Goal: Information Seeking & Learning: Learn about a topic

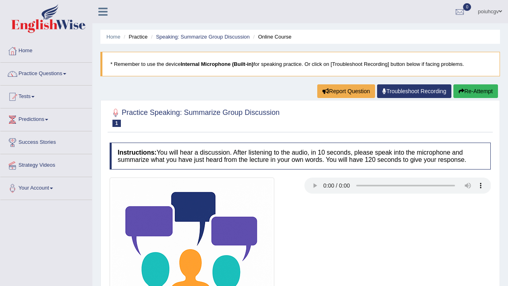
drag, startPoint x: 0, startPoint y: 0, endPoint x: 162, endPoint y: 130, distance: 207.8
click at [162, 130] on div "Practice Speaking: Summarize Group Discussion 1 Online Course" at bounding box center [300, 118] width 385 height 28
click at [61, 75] on link "Practice Questions" at bounding box center [46, 73] width 92 height 20
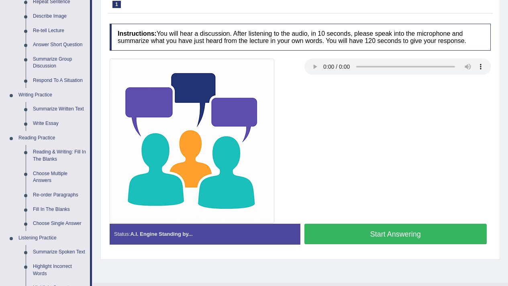
scroll to position [123, 0]
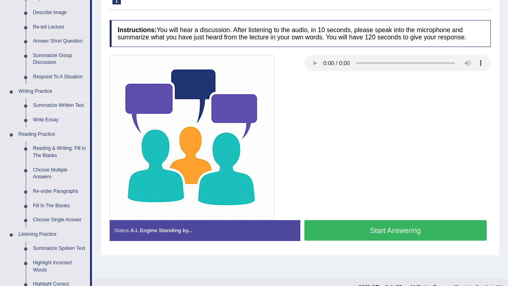
click at [70, 104] on link "Summarize Written Text" at bounding box center [59, 105] width 61 height 14
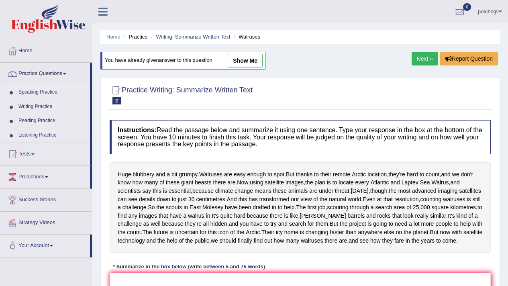
click at [141, 39] on li "Practice" at bounding box center [135, 37] width 26 height 8
click at [20, 92] on link "Speaking Practice" at bounding box center [52, 92] width 75 height 14
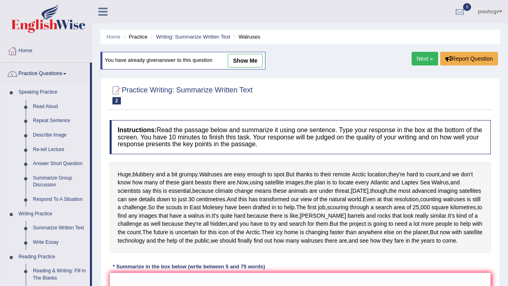
click at [20, 92] on link "Speaking Practice" at bounding box center [52, 92] width 75 height 14
click at [48, 242] on link "Write Essay" at bounding box center [59, 242] width 61 height 14
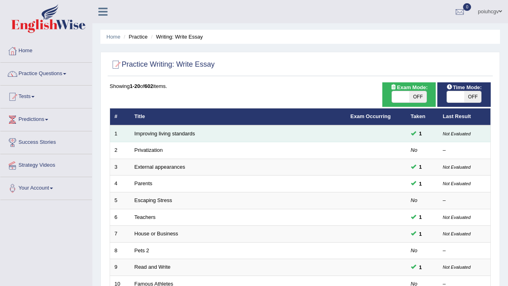
click at [165, 137] on td "Improving living standards" at bounding box center [238, 133] width 216 height 17
click at [161, 135] on link "Improving living standards" at bounding box center [165, 134] width 61 height 6
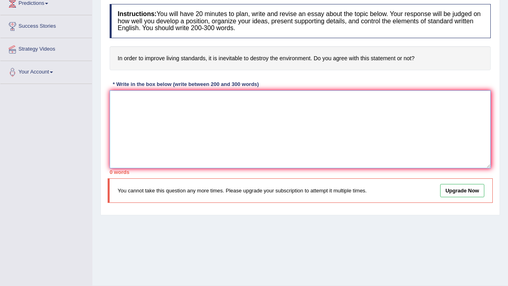
click at [236, 141] on textarea at bounding box center [300, 129] width 381 height 78
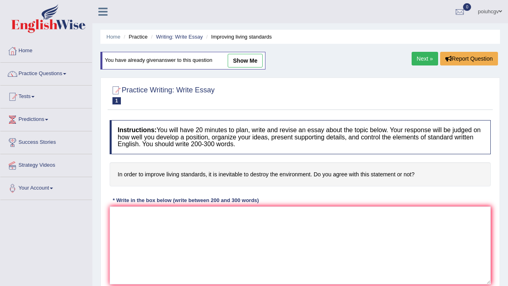
click at [243, 60] on link "show me" at bounding box center [245, 61] width 35 height 14
type textarea "The growing influence of order to improves living standards, it is inecitable t…"
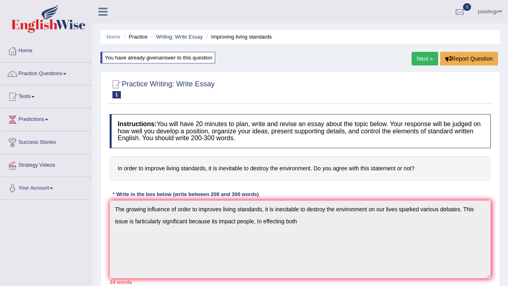
click at [425, 55] on link "Next »" at bounding box center [425, 59] width 27 height 14
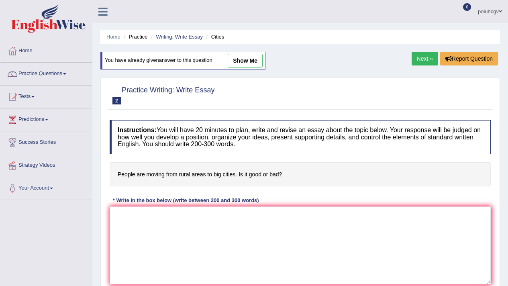
click at [253, 59] on link "show me" at bounding box center [245, 61] width 35 height 14
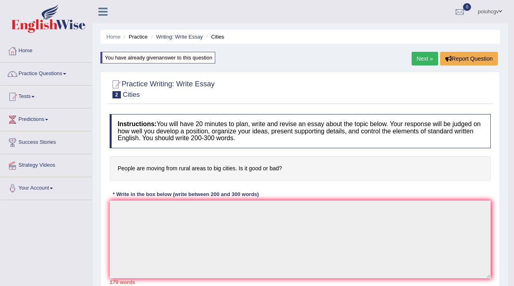
type textarea "In today's educational landscape, the role of films in children's learning is g…"
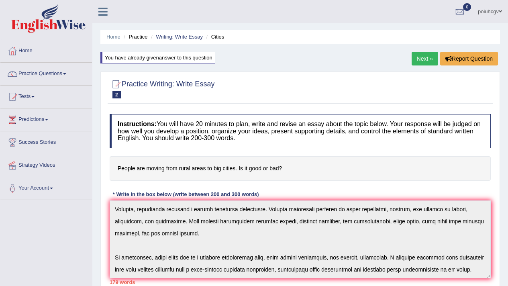
click at [430, 53] on link "Next »" at bounding box center [425, 59] width 27 height 14
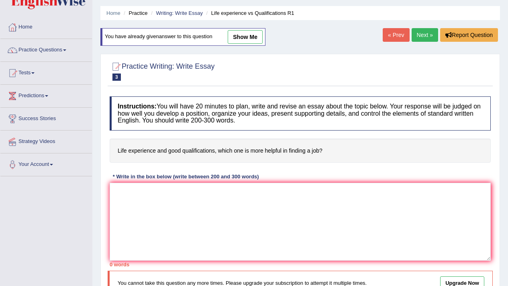
scroll to position [27, 0]
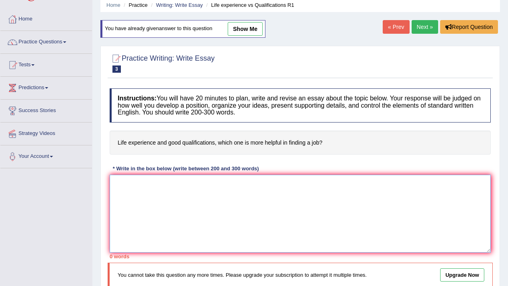
click at [138, 181] on textarea at bounding box center [300, 214] width 381 height 78
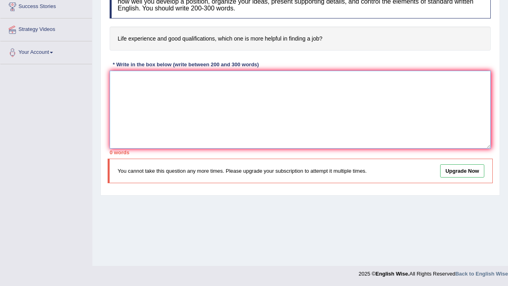
scroll to position [0, 0]
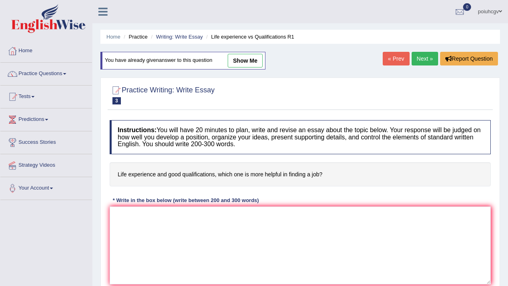
drag, startPoint x: 247, startPoint y: 62, endPoint x: 226, endPoint y: 69, distance: 22.4
click at [247, 62] on link "show me" at bounding box center [245, 61] width 35 height 14
type textarea "The growing influence life experience and good qualifications which one is more…"
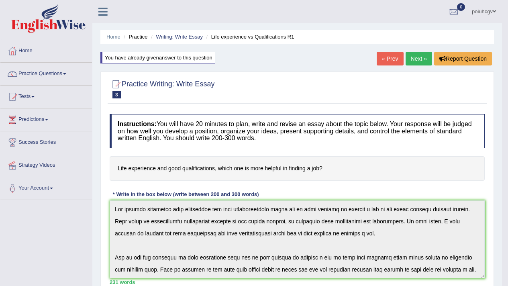
click at [0, 0] on div "Checking spelling/grammar..." at bounding box center [0, 0] width 0 height 0
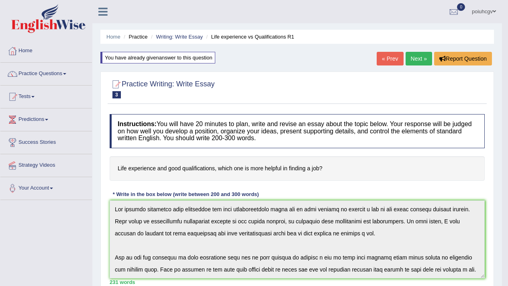
click at [157, 278] on div "Checking spelling/grammar..." at bounding box center [254, 143] width 508 height 286
click at [146, 255] on div "Checking spelling/grammar..." at bounding box center [254, 143] width 508 height 286
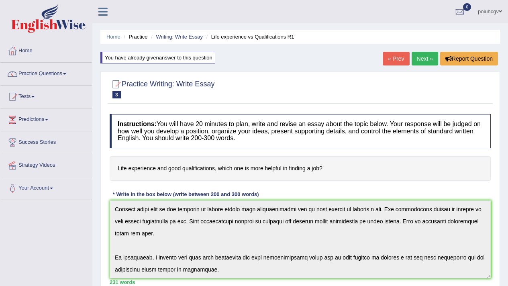
click at [431, 59] on link "Next »" at bounding box center [425, 59] width 27 height 14
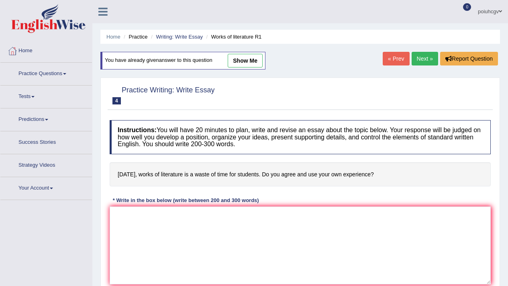
scroll to position [134, 0]
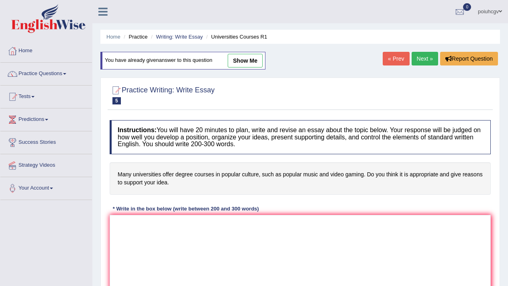
scroll to position [81, 0]
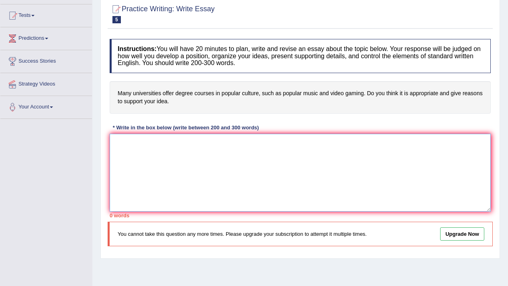
click at [342, 146] on textarea at bounding box center [300, 173] width 381 height 78
paste textarea "The growing influence life experience and good qualifications which one is more…"
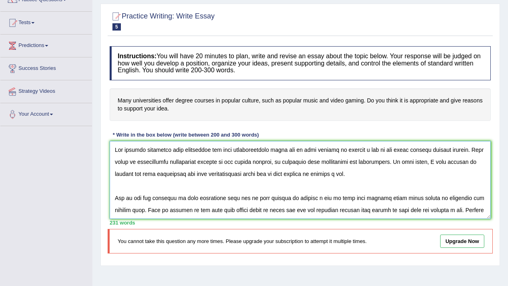
scroll to position [70, 0]
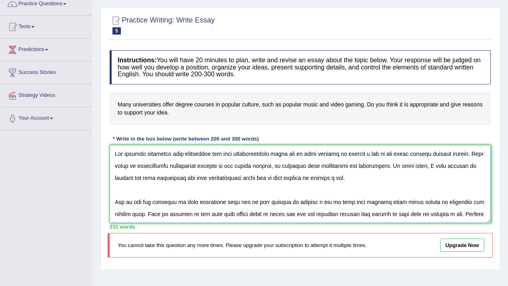
drag, startPoint x: 230, startPoint y: 180, endPoint x: 236, endPoint y: 207, distance: 26.7
click at [236, 207] on textarea at bounding box center [300, 184] width 381 height 78
click at [233, 188] on textarea at bounding box center [300, 184] width 381 height 78
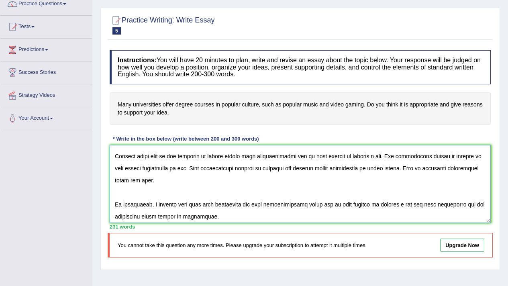
scroll to position [108, 0]
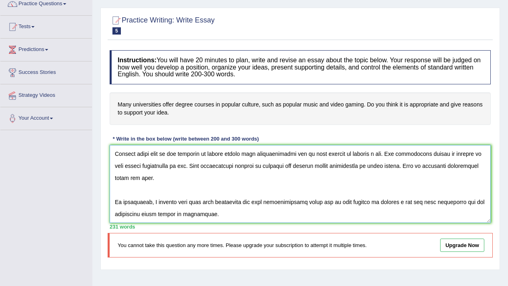
type textarea "The growing influence life experience and good qualifications which one is more…"
click at [223, 117] on h4 "Many universities offer degree courses in popular culture, such as popular musi…" at bounding box center [300, 108] width 381 height 33
click at [274, 221] on textarea at bounding box center [300, 184] width 381 height 78
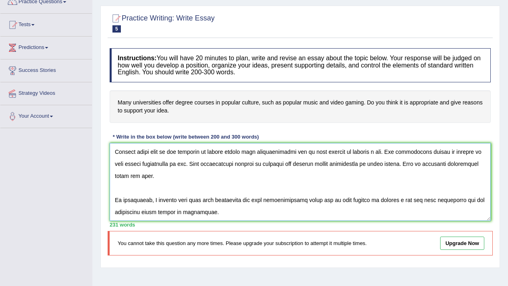
scroll to position [67, 0]
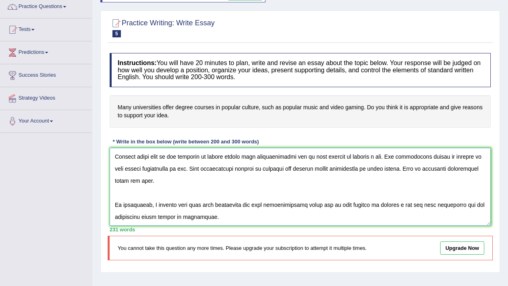
click at [274, 221] on textarea at bounding box center [300, 187] width 381 height 78
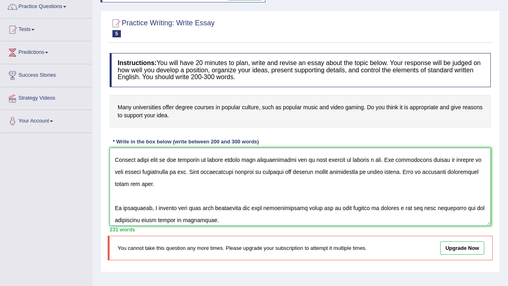
scroll to position [105, 0]
click at [274, 221] on textarea at bounding box center [300, 187] width 381 height 78
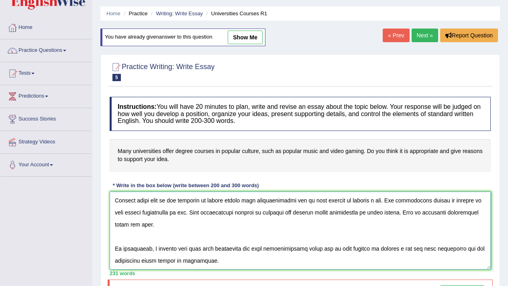
scroll to position [0, 0]
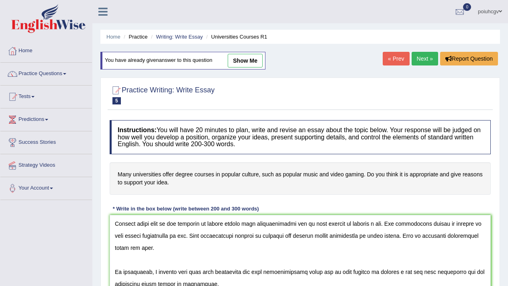
click at [423, 59] on link "Next »" at bounding box center [425, 59] width 27 height 14
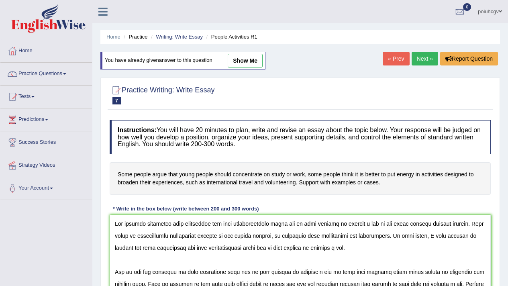
type textarea "The growing influence life experience and good qualifications which one is more…"
click at [420, 57] on link "Next »" at bounding box center [425, 59] width 27 height 14
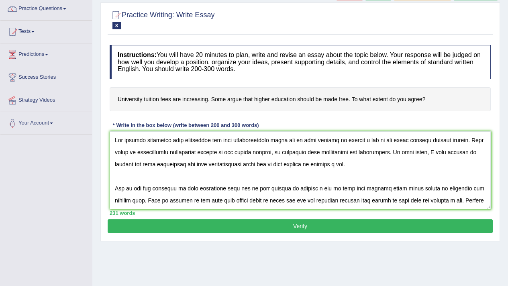
scroll to position [34, 0]
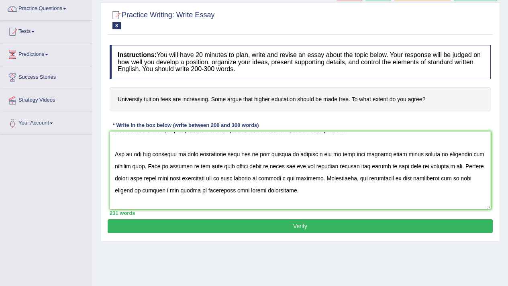
click at [300, 187] on textarea at bounding box center [300, 170] width 381 height 78
click at [272, 197] on textarea at bounding box center [300, 170] width 381 height 78
click at [276, 190] on textarea at bounding box center [300, 170] width 381 height 78
click at [289, 191] on textarea at bounding box center [300, 170] width 381 height 78
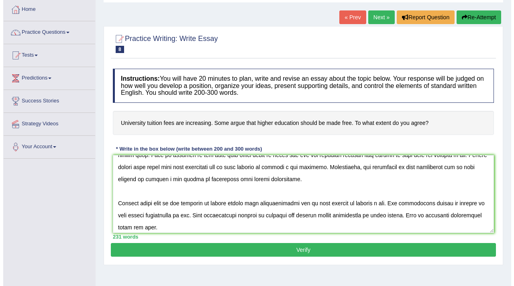
scroll to position [108, 0]
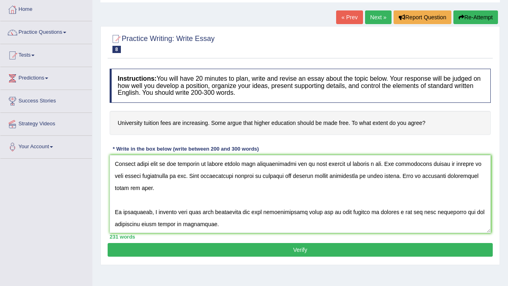
click at [219, 196] on textarea at bounding box center [300, 194] width 381 height 78
click at [223, 217] on textarea at bounding box center [300, 194] width 381 height 78
type textarea "The growing influence life experience and good qualifications which one is more…"
click at [235, 243] on div "Practice Writing: Write Essay 8 University Fees R1 Instructions: You will have …" at bounding box center [300, 145] width 400 height 239
click at [235, 243] on div "Instructions: You will have 20 minutes to plan, write and revise an essay about…" at bounding box center [300, 154] width 385 height 178
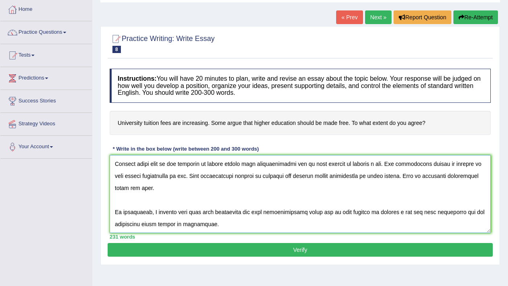
click at [356, 176] on textarea at bounding box center [300, 194] width 381 height 78
click at [258, 248] on button "Verify" at bounding box center [300, 250] width 385 height 14
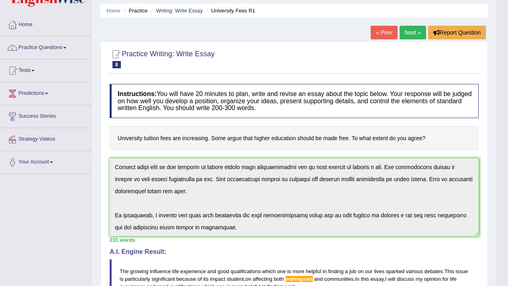
scroll to position [0, 0]
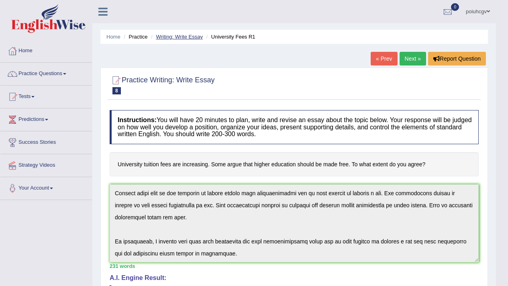
click at [179, 36] on link "Writing: Write Essay" at bounding box center [179, 37] width 47 height 6
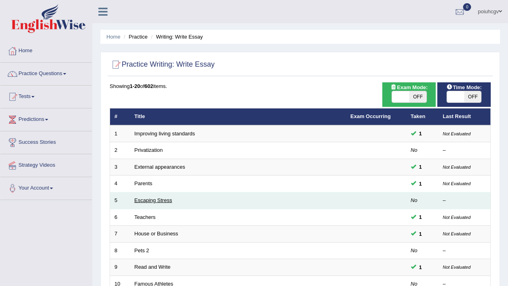
click at [153, 198] on link "Escaping Stress" at bounding box center [154, 200] width 38 height 6
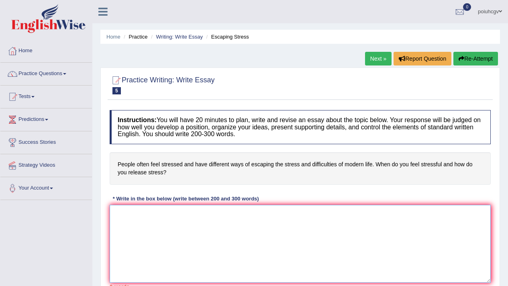
click at [153, 236] on textarea at bounding box center [300, 244] width 381 height 78
paste textarea "The growing influence life experience and good qualifications which one is more…"
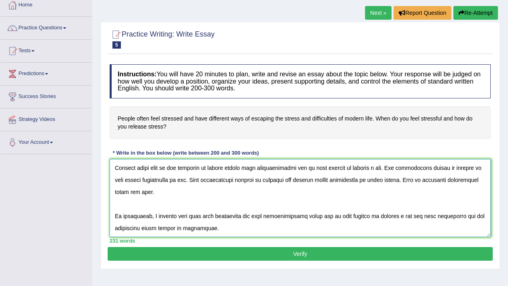
scroll to position [53, 0]
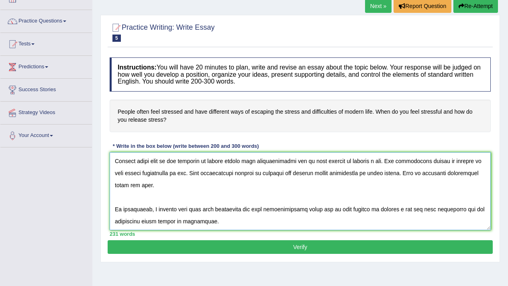
click at [337, 199] on textarea at bounding box center [300, 191] width 381 height 78
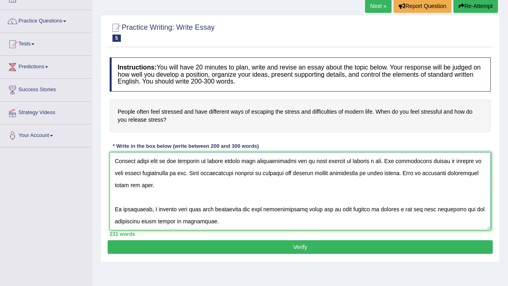
click at [342, 175] on textarea at bounding box center [300, 191] width 381 height 78
click at [341, 172] on textarea at bounding box center [300, 191] width 381 height 78
click at [340, 172] on textarea at bounding box center [300, 191] width 381 height 78
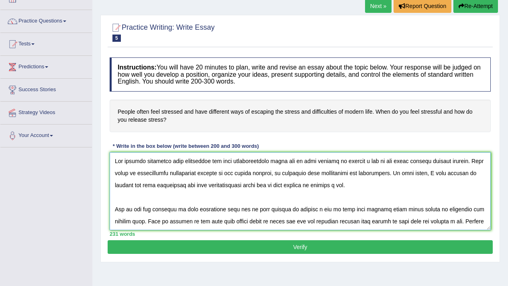
click at [348, 184] on textarea at bounding box center [300, 191] width 381 height 78
type textarea "The growing influence life experience and good qualifications which one is more…"
click at [292, 97] on div "Instructions: You will have 20 minutes to plan, write and revise an essay about…" at bounding box center [300, 146] width 385 height 187
click at [301, 111] on h4 "People often feel stressed and have different ways of escaping the stress and d…" at bounding box center [300, 116] width 381 height 33
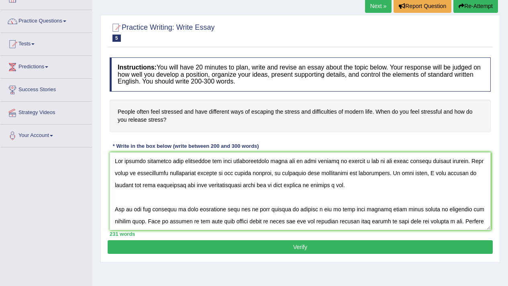
click at [397, 286] on div "Home Practice Writing: Write Essay Escaping Stress Next » Report Question Re-At…" at bounding box center [300, 148] width 416 height 402
drag, startPoint x: 385, startPoint y: 277, endPoint x: 386, endPoint y: 272, distance: 5.3
click at [386, 272] on div "Home Practice Writing: Write Essay Escaping Stress Next » Report Question Re-At…" at bounding box center [300, 148] width 416 height 402
click at [350, 238] on div "Practice Writing: Write Essay 5 Escaping Stress Instructions: You will have 20 …" at bounding box center [300, 139] width 400 height 248
click at [352, 210] on textarea at bounding box center [300, 191] width 381 height 78
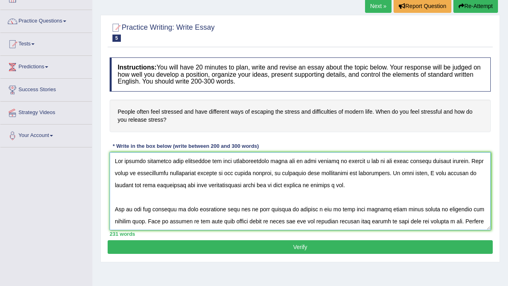
drag, startPoint x: 351, startPoint y: 206, endPoint x: 347, endPoint y: 196, distance: 10.4
click at [351, 205] on textarea at bounding box center [300, 191] width 381 height 78
drag, startPoint x: 347, startPoint y: 196, endPoint x: 331, endPoint y: 187, distance: 18.7
click at [346, 196] on textarea at bounding box center [300, 191] width 381 height 78
drag, startPoint x: 313, startPoint y: 175, endPoint x: 371, endPoint y: 212, distance: 68.7
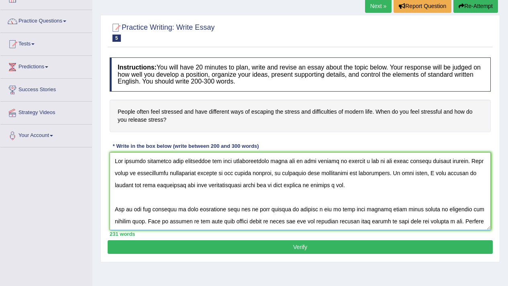
click at [374, 216] on textarea at bounding box center [300, 191] width 381 height 78
click at [356, 168] on textarea at bounding box center [300, 191] width 381 height 78
click at [365, 163] on textarea at bounding box center [300, 191] width 381 height 78
click at [368, 179] on textarea at bounding box center [300, 191] width 381 height 78
drag, startPoint x: 362, startPoint y: 173, endPoint x: 368, endPoint y: 204, distance: 31.4
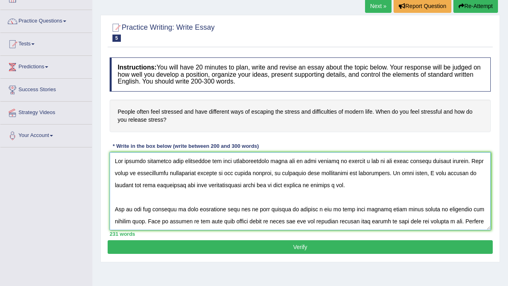
click at [368, 204] on textarea at bounding box center [300, 191] width 381 height 78
drag, startPoint x: 359, startPoint y: 171, endPoint x: 367, endPoint y: 199, distance: 28.9
click at [367, 199] on textarea at bounding box center [300, 191] width 381 height 78
drag, startPoint x: 357, startPoint y: 162, endPoint x: 358, endPoint y: 174, distance: 11.7
click at [358, 174] on textarea at bounding box center [300, 191] width 381 height 78
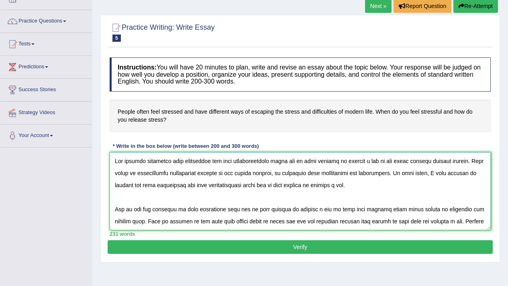
drag, startPoint x: 356, startPoint y: 167, endPoint x: 356, endPoint y: 177, distance: 10.5
click at [356, 177] on textarea at bounding box center [300, 191] width 381 height 78
click at [354, 174] on textarea at bounding box center [300, 191] width 381 height 78
click at [368, 221] on textarea at bounding box center [300, 191] width 381 height 78
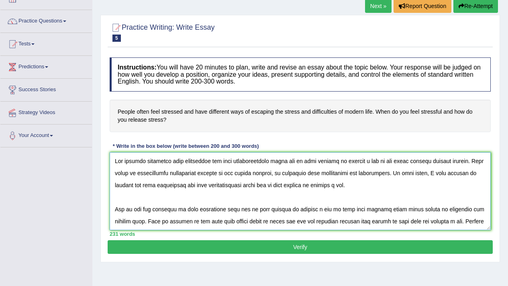
click at [283, 204] on textarea at bounding box center [300, 191] width 381 height 78
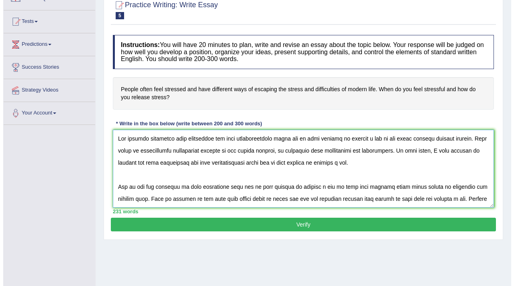
scroll to position [88, 0]
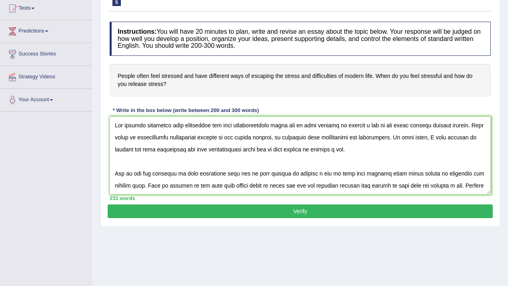
click at [315, 215] on button "Verify" at bounding box center [300, 212] width 385 height 14
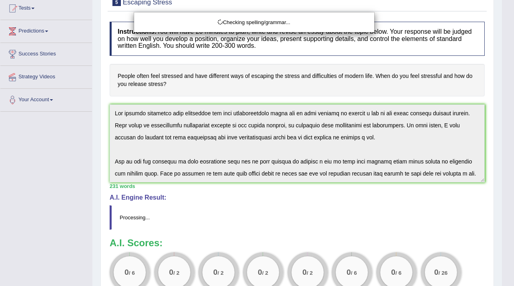
click at [420, 59] on div "Checking spelling/grammar..." at bounding box center [257, 143] width 514 height 286
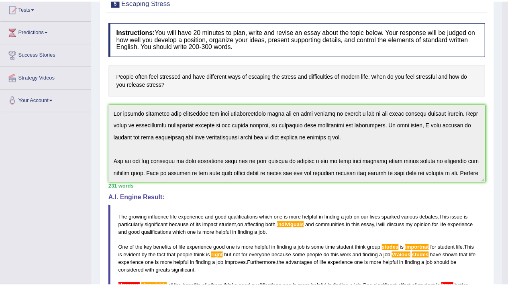
scroll to position [0, 0]
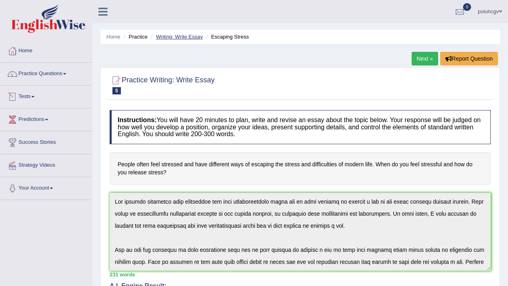
click at [188, 39] on link "Writing: Write Essay" at bounding box center [179, 37] width 47 height 6
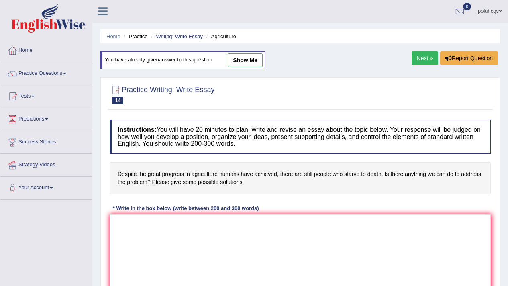
click at [242, 64] on link "show me" at bounding box center [245, 60] width 35 height 14
type textarea "The growing influence of the great progress in agriculture humans have achieved…"
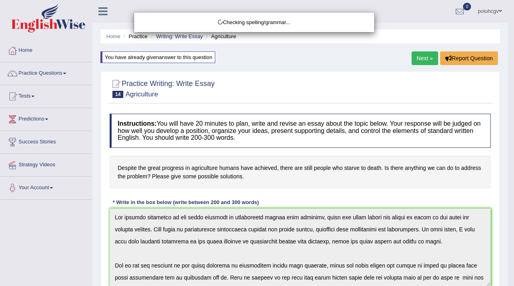
click at [325, 176] on div "Checking spelling/grammar..." at bounding box center [257, 143] width 514 height 286
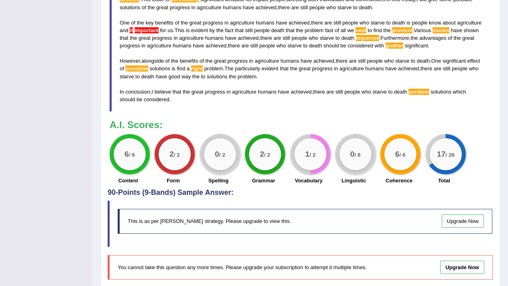
scroll to position [331, 0]
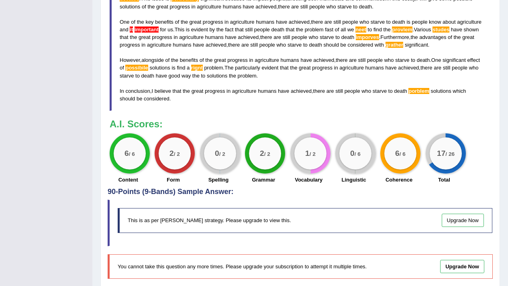
drag, startPoint x: 319, startPoint y: 213, endPoint x: 269, endPoint y: 183, distance: 57.7
click at [319, 213] on div "This is as per [PERSON_NAME] strategy. Please upgrade to view this. Upgrade Now" at bounding box center [305, 220] width 375 height 25
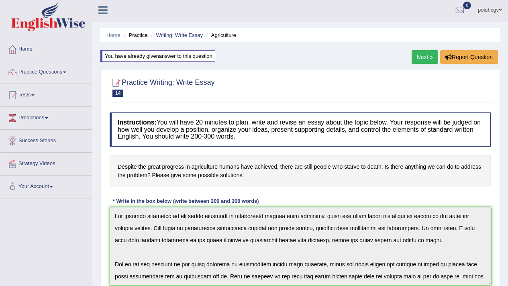
scroll to position [0, 0]
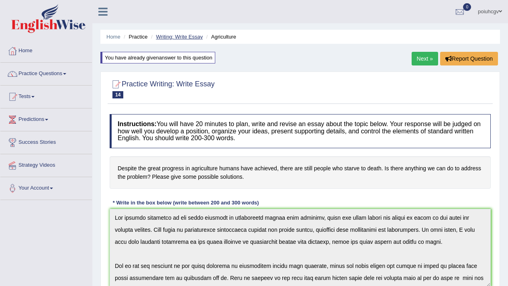
click at [189, 36] on link "Writing: Write Essay" at bounding box center [179, 37] width 47 height 6
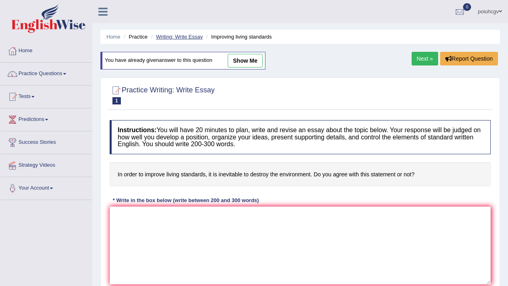
click at [196, 37] on link "Writing: Write Essay" at bounding box center [179, 37] width 47 height 6
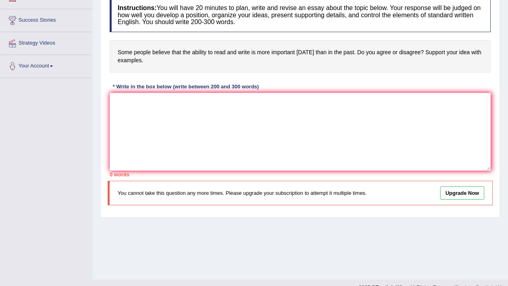
scroll to position [136, 0]
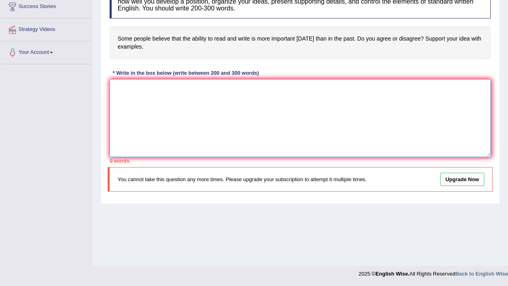
click at [134, 107] on textarea at bounding box center [300, 118] width 381 height 78
paste textarea "The growing influence life experience and good qualifications which one is more…"
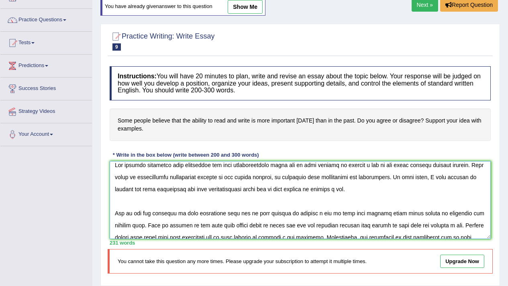
scroll to position [0, 0]
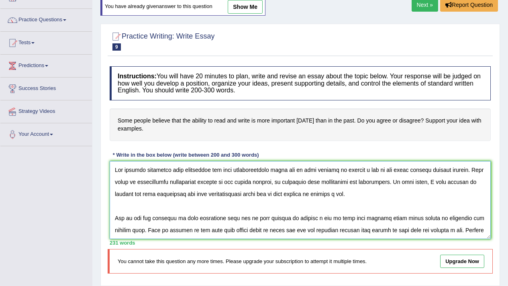
click at [301, 203] on textarea at bounding box center [300, 200] width 381 height 78
click at [357, 202] on textarea at bounding box center [300, 200] width 381 height 78
click at [311, 218] on textarea at bounding box center [300, 200] width 381 height 78
click at [339, 201] on textarea at bounding box center [300, 200] width 381 height 78
click at [299, 199] on textarea at bounding box center [300, 200] width 381 height 78
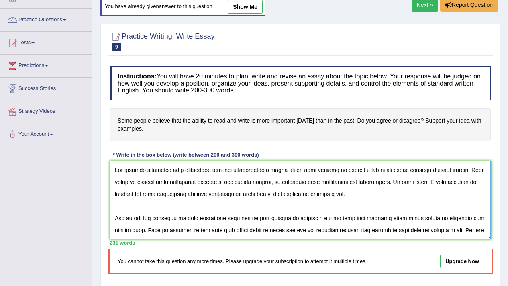
click at [463, 201] on textarea at bounding box center [300, 200] width 381 height 78
click at [327, 183] on textarea at bounding box center [300, 200] width 381 height 78
click at [341, 187] on textarea at bounding box center [300, 200] width 381 height 78
click at [359, 198] on textarea at bounding box center [300, 200] width 381 height 78
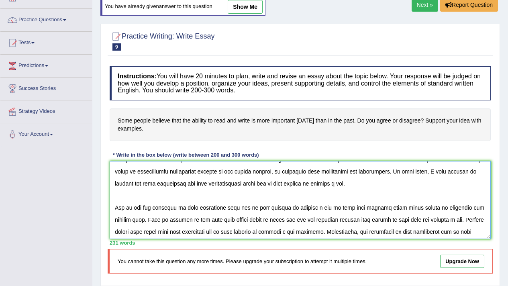
scroll to position [108, 0]
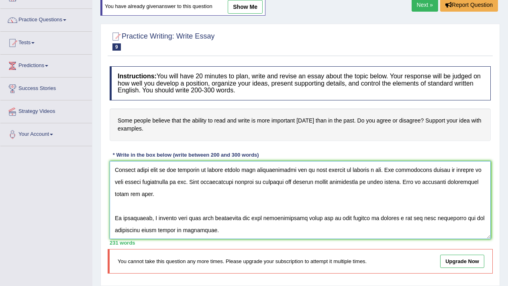
type textarea "The growing influence life experience and good qualifications which one is more…"
click at [405, 240] on div "231 words" at bounding box center [300, 243] width 381 height 8
click at [373, 219] on textarea at bounding box center [300, 200] width 381 height 78
click at [380, 236] on textarea at bounding box center [300, 200] width 381 height 78
click at [381, 234] on textarea at bounding box center [300, 200] width 381 height 78
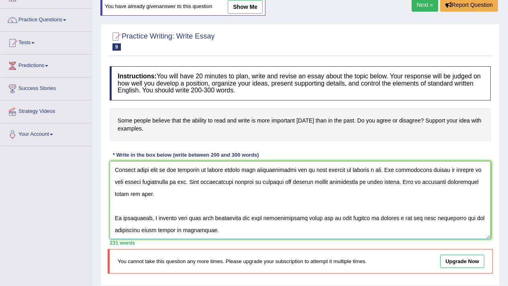
click at [261, 205] on textarea at bounding box center [300, 200] width 381 height 78
click at [261, 215] on textarea at bounding box center [300, 200] width 381 height 78
click at [231, 233] on textarea at bounding box center [300, 200] width 381 height 78
click at [216, 227] on textarea at bounding box center [300, 200] width 381 height 78
click at [217, 230] on textarea at bounding box center [300, 200] width 381 height 78
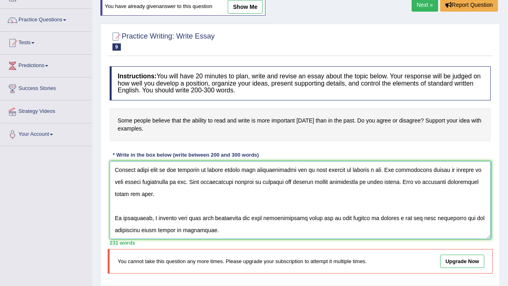
click at [218, 231] on textarea at bounding box center [300, 200] width 381 height 78
click at [217, 225] on textarea at bounding box center [300, 200] width 381 height 78
click at [291, 223] on textarea at bounding box center [300, 200] width 381 height 78
click at [248, 233] on textarea at bounding box center [300, 200] width 381 height 78
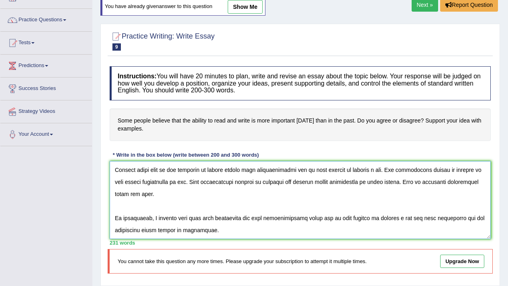
click at [248, 233] on textarea at bounding box center [300, 200] width 381 height 78
click at [233, 223] on textarea at bounding box center [300, 201] width 381 height 78
click at [30, 41] on link "Tests" at bounding box center [46, 42] width 92 height 20
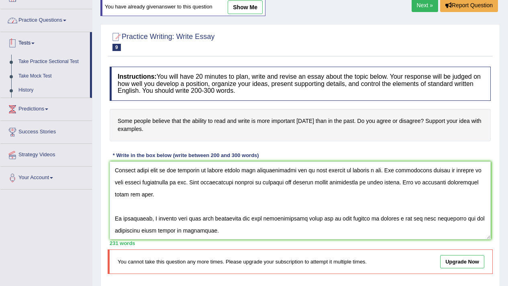
click at [42, 18] on link "Practice Questions" at bounding box center [46, 19] width 92 height 20
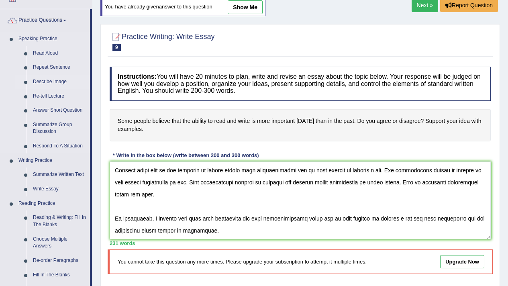
click at [59, 80] on link "Describe Image" at bounding box center [59, 82] width 61 height 14
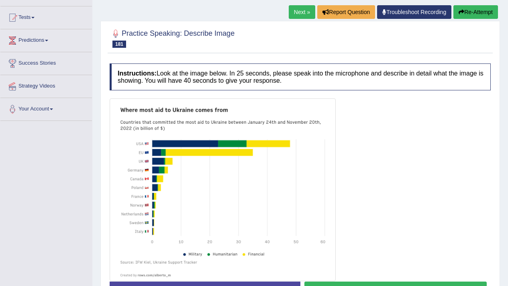
scroll to position [108, 0]
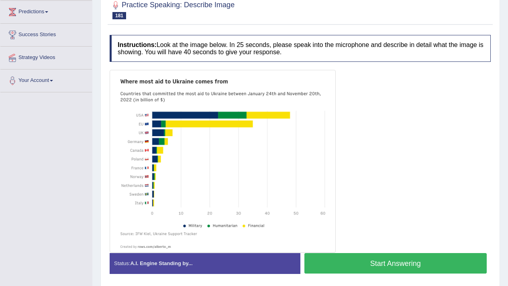
click at [185, 179] on img at bounding box center [223, 161] width 222 height 179
drag, startPoint x: 192, startPoint y: 134, endPoint x: 117, endPoint y: 159, distance: 79.4
